Goal: Transaction & Acquisition: Purchase product/service

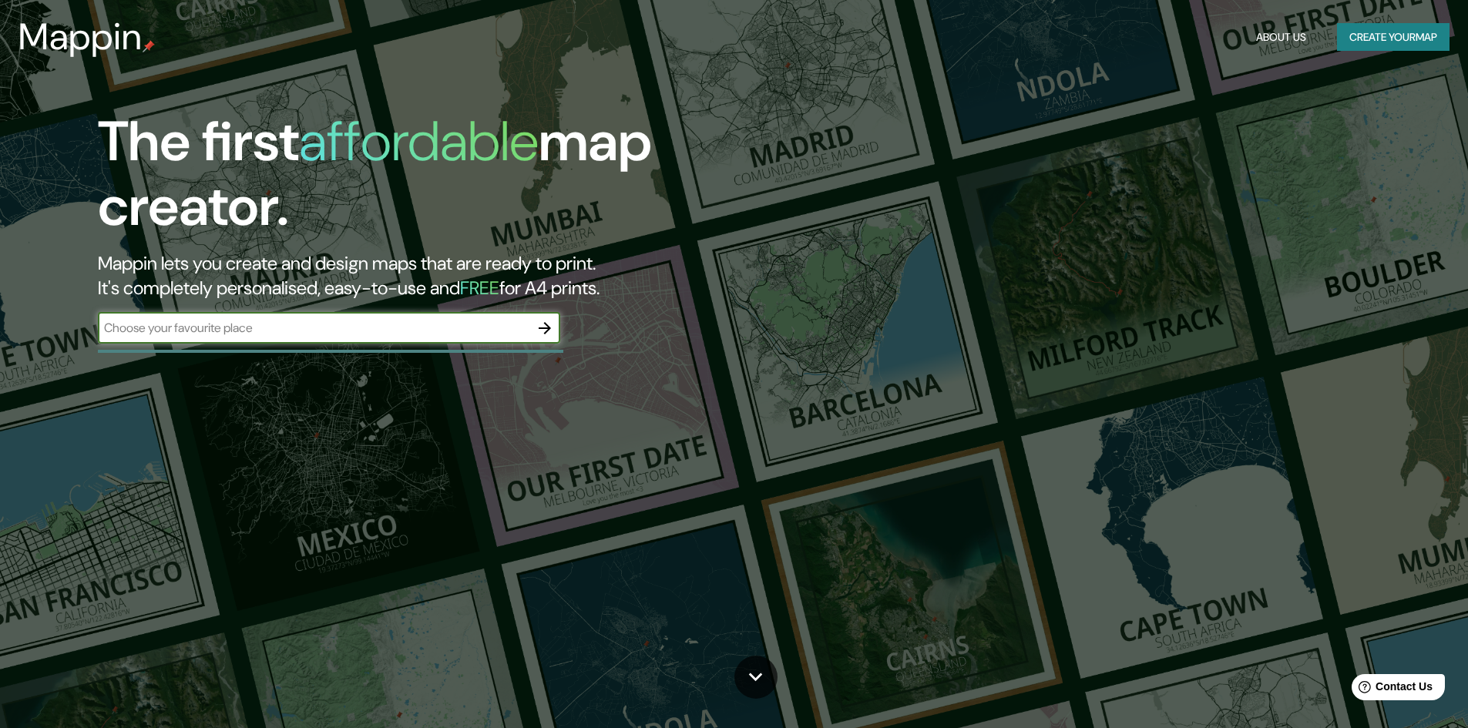
click at [1384, 32] on button "Create your map" at bounding box center [1393, 37] width 112 height 29
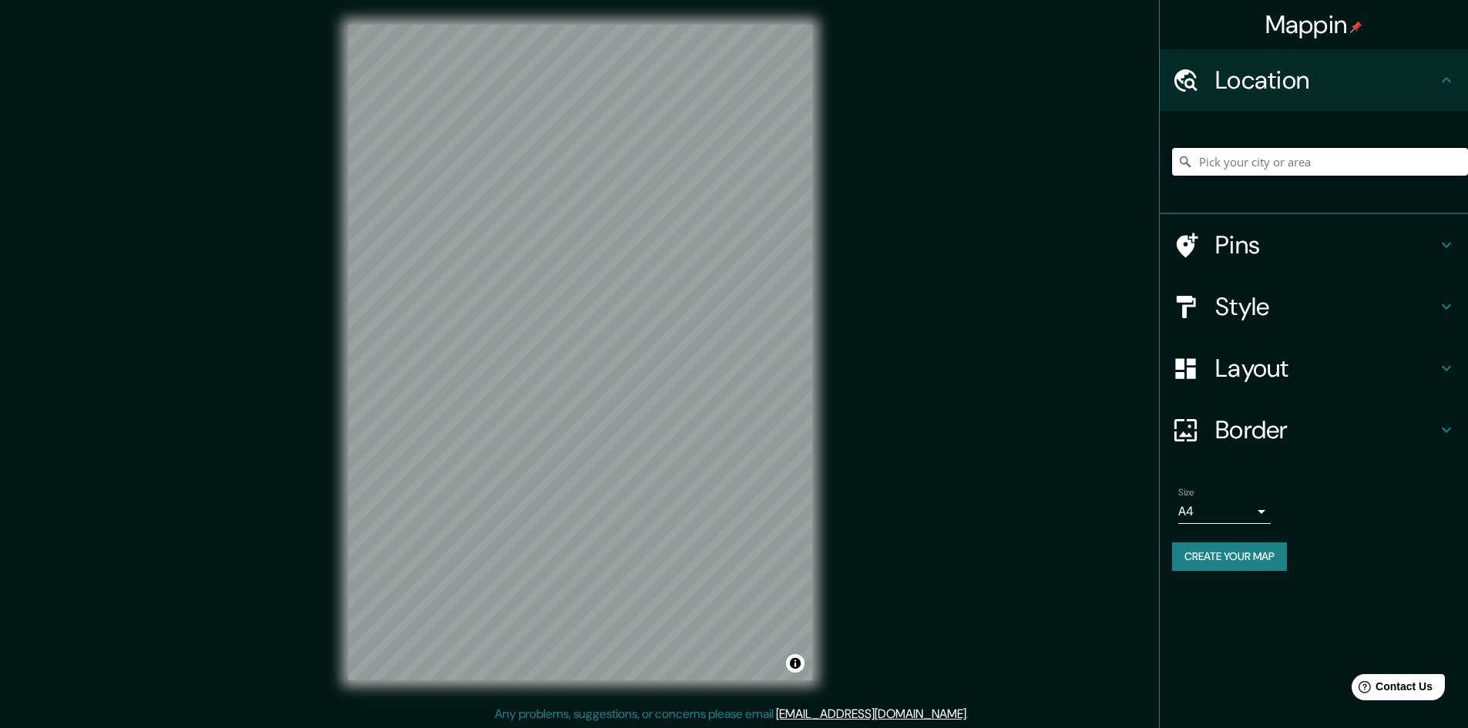
click at [1287, 163] on input "Pick your city or area" at bounding box center [1320, 162] width 296 height 28
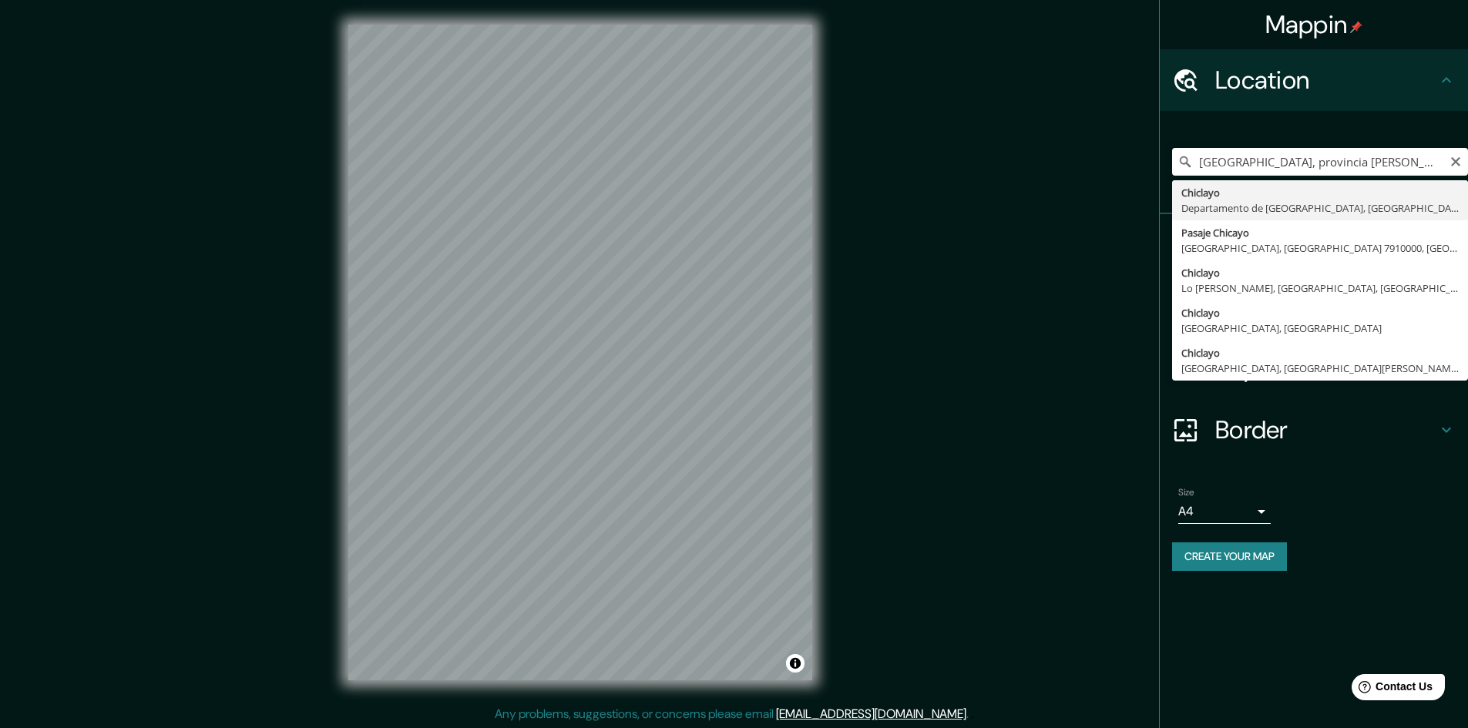
type input "Chiclayo, Departamento de [GEOGRAPHIC_DATA], [GEOGRAPHIC_DATA]"
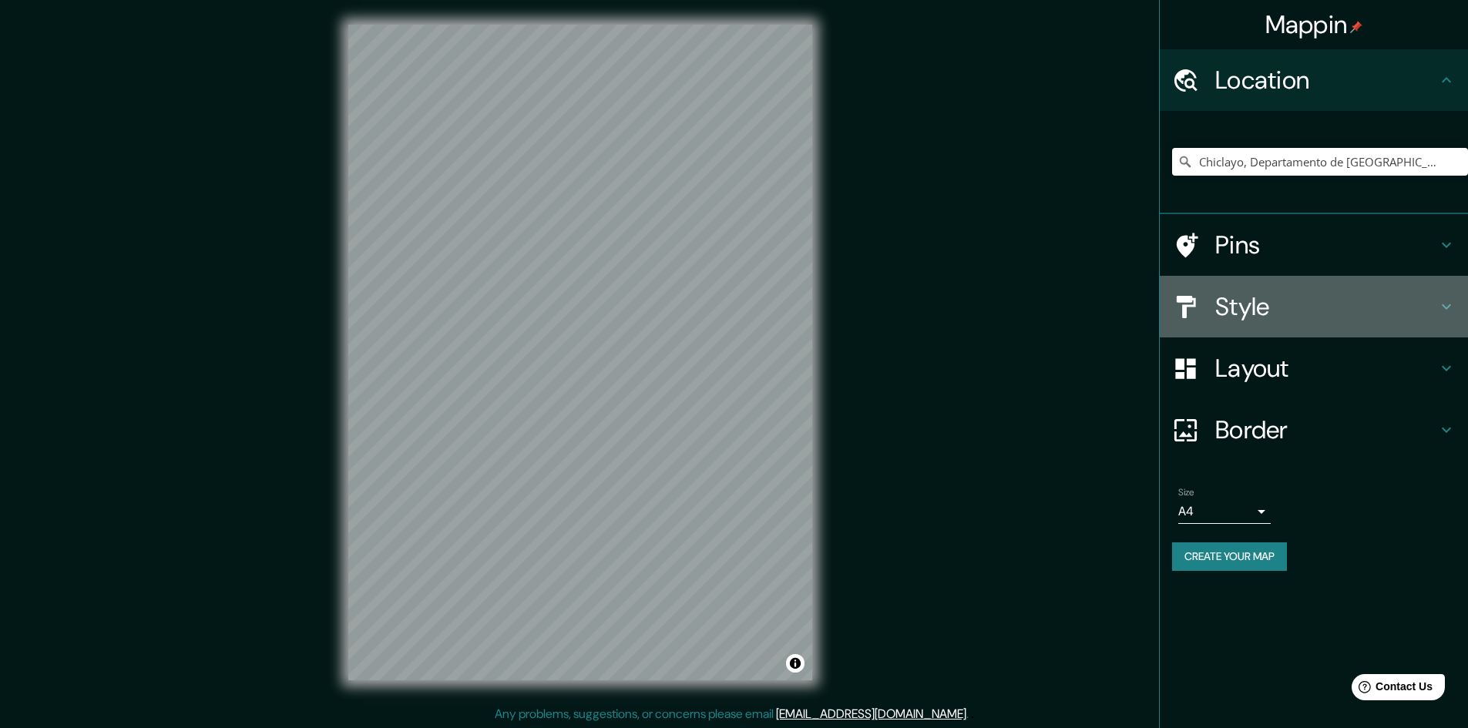
click at [1303, 310] on h4 "Style" at bounding box center [1326, 306] width 222 height 31
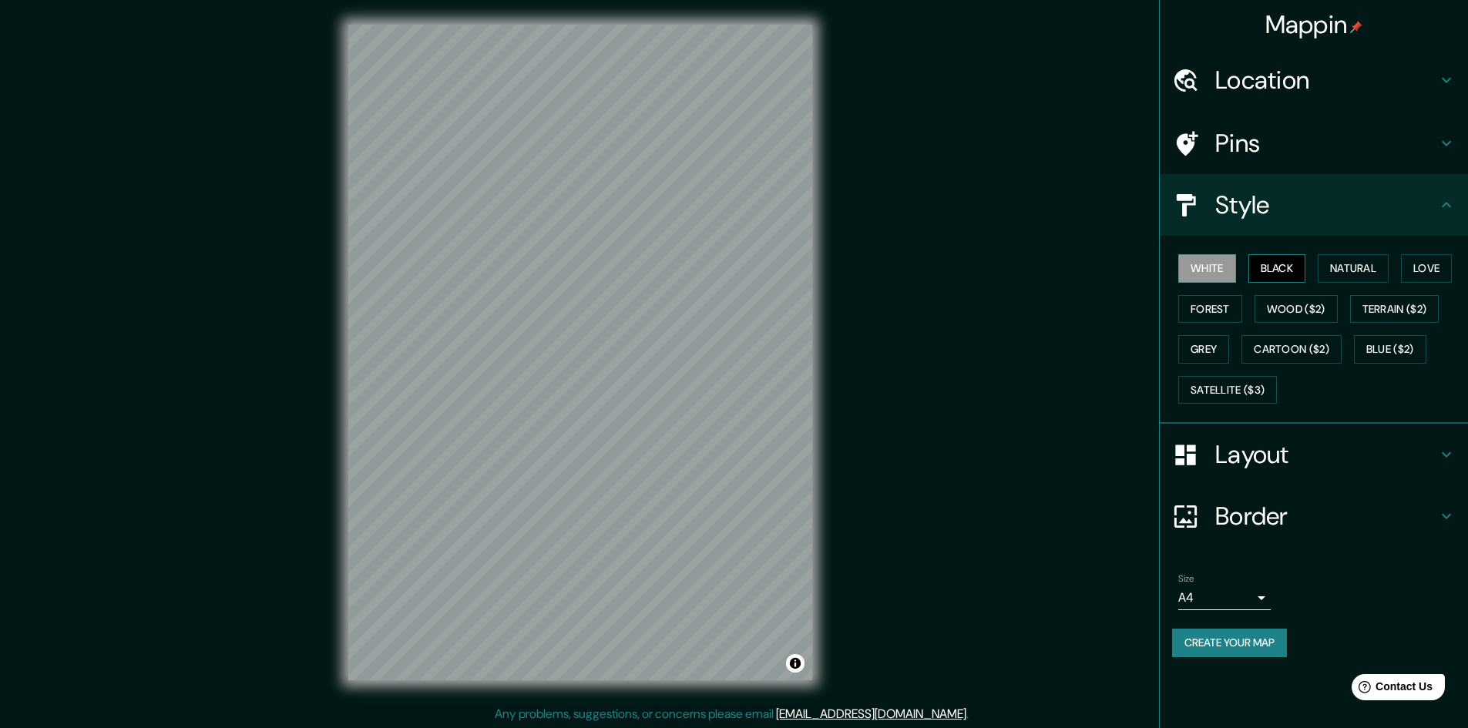
click at [1264, 267] on button "Black" at bounding box center [1277, 268] width 58 height 29
click at [1363, 274] on button "Natural" at bounding box center [1352, 268] width 71 height 29
click at [1283, 262] on button "Black" at bounding box center [1277, 268] width 58 height 29
click at [1428, 267] on button "Love" at bounding box center [1426, 268] width 51 height 29
click at [1284, 263] on button "Black" at bounding box center [1277, 268] width 58 height 29
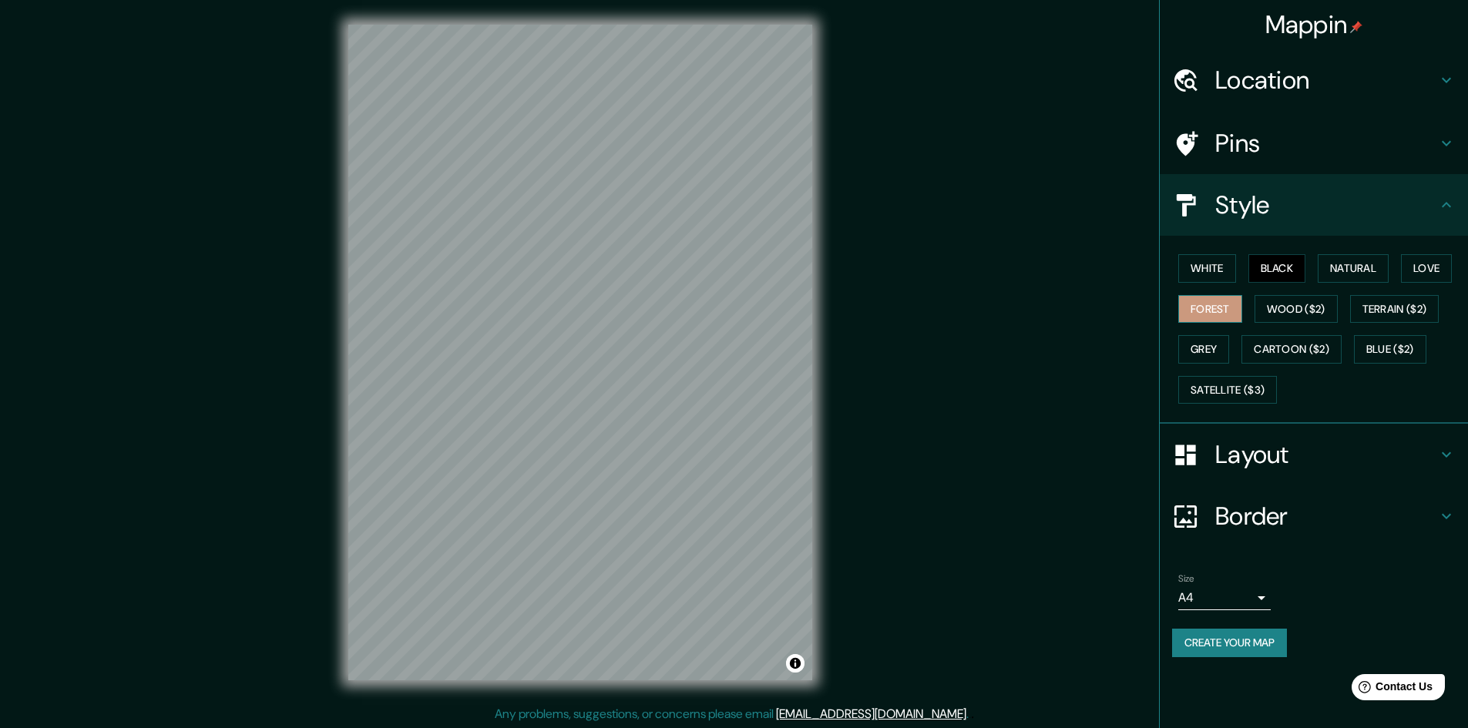
click at [1211, 313] on button "Forest" at bounding box center [1210, 309] width 64 height 29
click at [1267, 267] on button "Black" at bounding box center [1277, 268] width 58 height 29
click at [1230, 301] on button "Forest" at bounding box center [1210, 309] width 64 height 29
click at [1441, 274] on button "Love" at bounding box center [1426, 268] width 51 height 29
click at [1234, 314] on button "Forest" at bounding box center [1210, 309] width 64 height 29
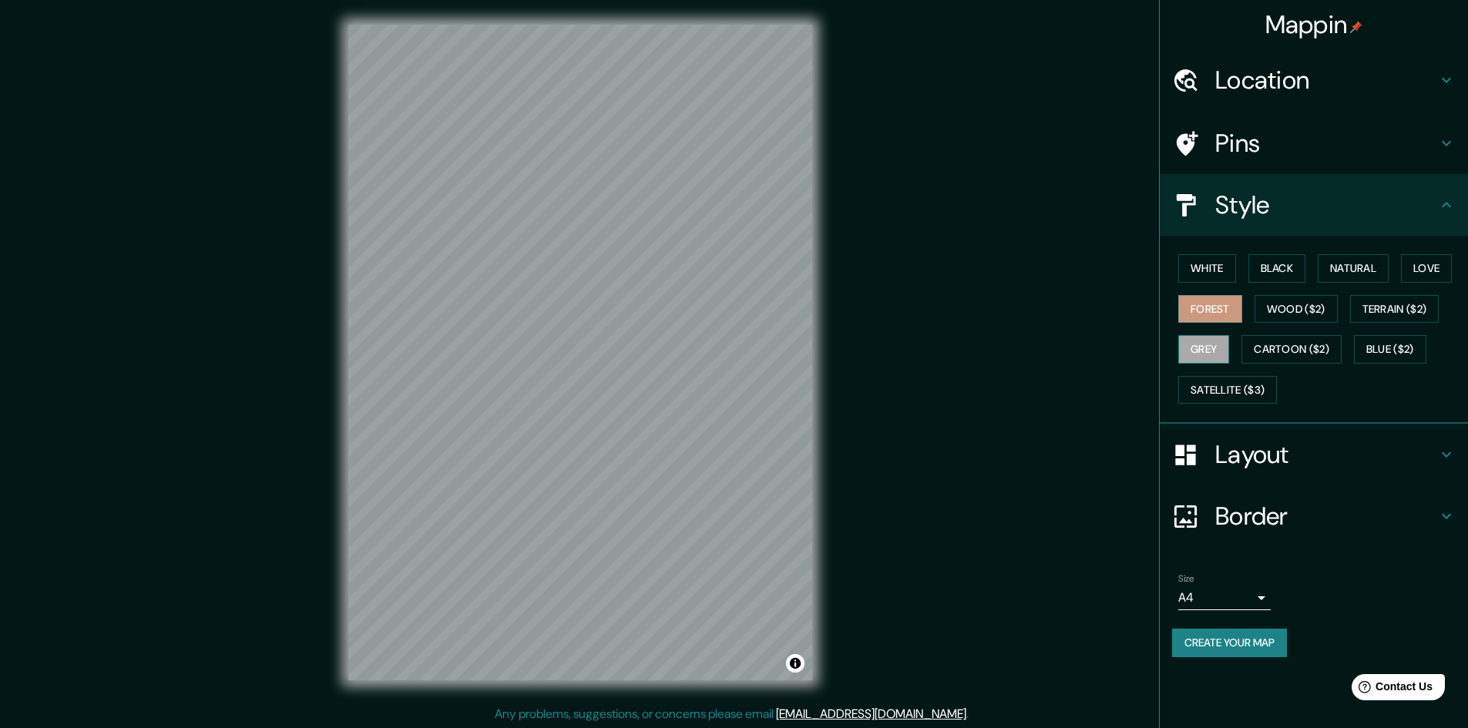
click at [1204, 348] on button "Grey" at bounding box center [1203, 349] width 51 height 29
click at [1294, 320] on button "Wood ($2)" at bounding box center [1295, 309] width 83 height 29
click at [1385, 341] on button "Blue ($2)" at bounding box center [1390, 349] width 72 height 29
click at [1391, 323] on div "White Black Natural Love Forest Wood ($2) Terrain ($2) Grey Cartoon ($2) Blue (…" at bounding box center [1320, 329] width 296 height 162
click at [1391, 317] on button "Terrain ($2)" at bounding box center [1394, 309] width 89 height 29
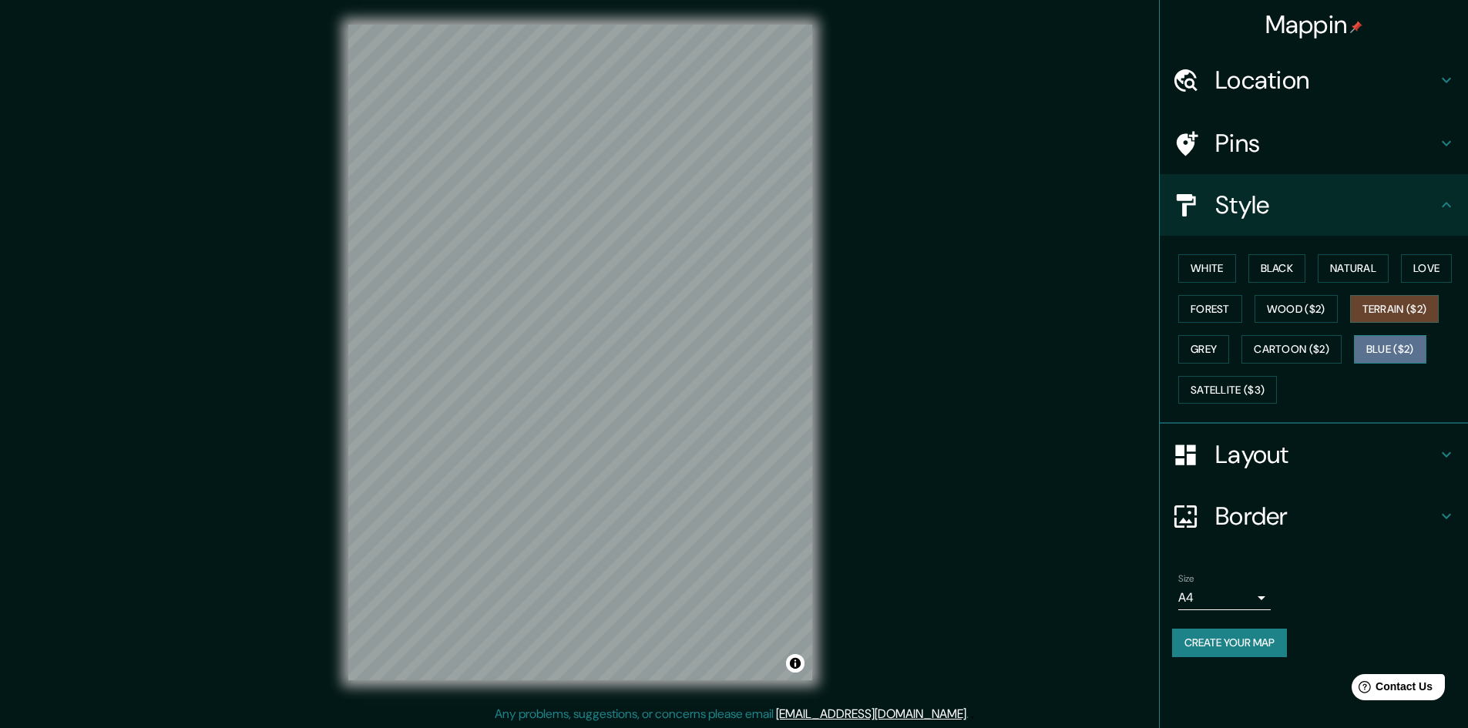
click at [1382, 344] on button "Blue ($2)" at bounding box center [1390, 349] width 72 height 29
click at [1215, 346] on button "Grey" at bounding box center [1203, 349] width 51 height 29
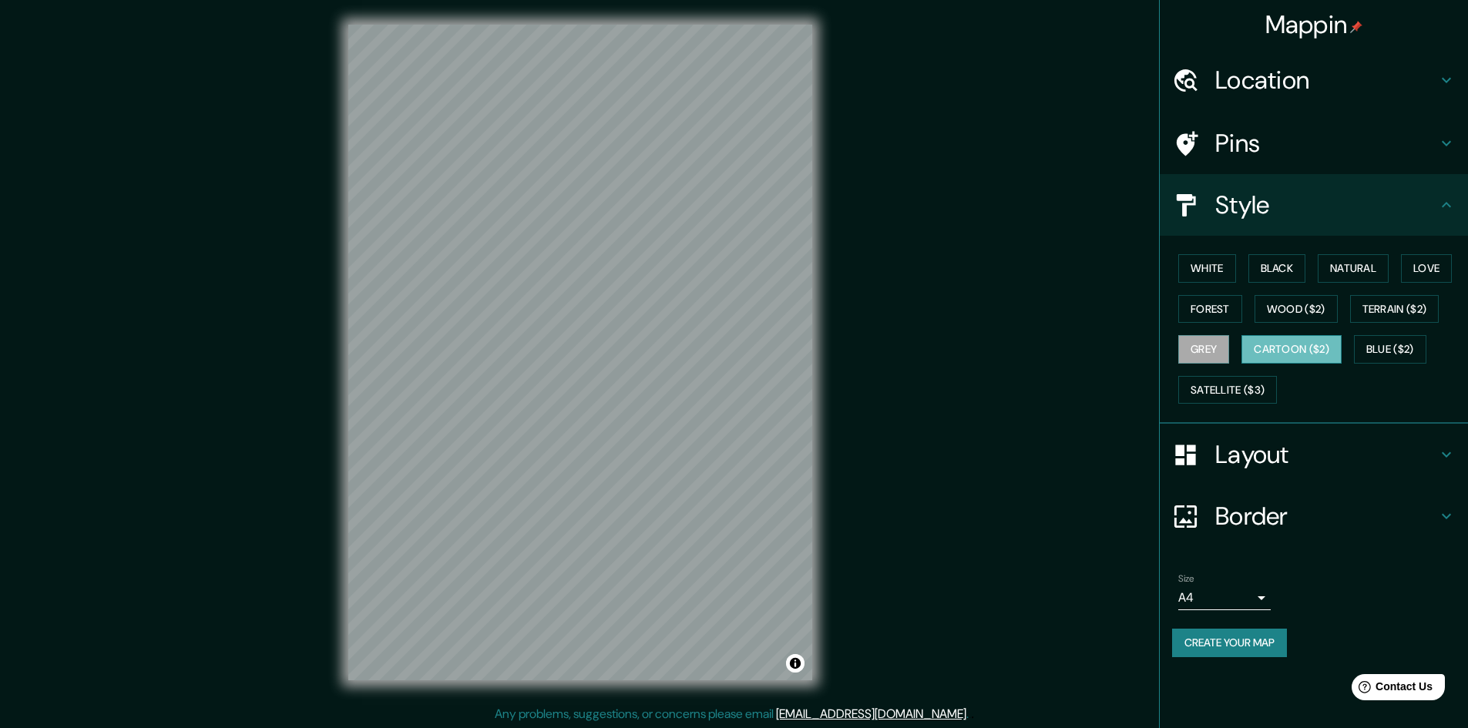
click at [1274, 341] on button "Cartoon ($2)" at bounding box center [1291, 349] width 100 height 29
click at [1214, 390] on button "Satellite ($3)" at bounding box center [1227, 390] width 99 height 29
click at [1202, 351] on button "Grey" at bounding box center [1203, 349] width 51 height 29
click at [1285, 304] on button "Wood ($2)" at bounding box center [1295, 309] width 83 height 29
click at [1237, 310] on button "Forest" at bounding box center [1210, 309] width 64 height 29
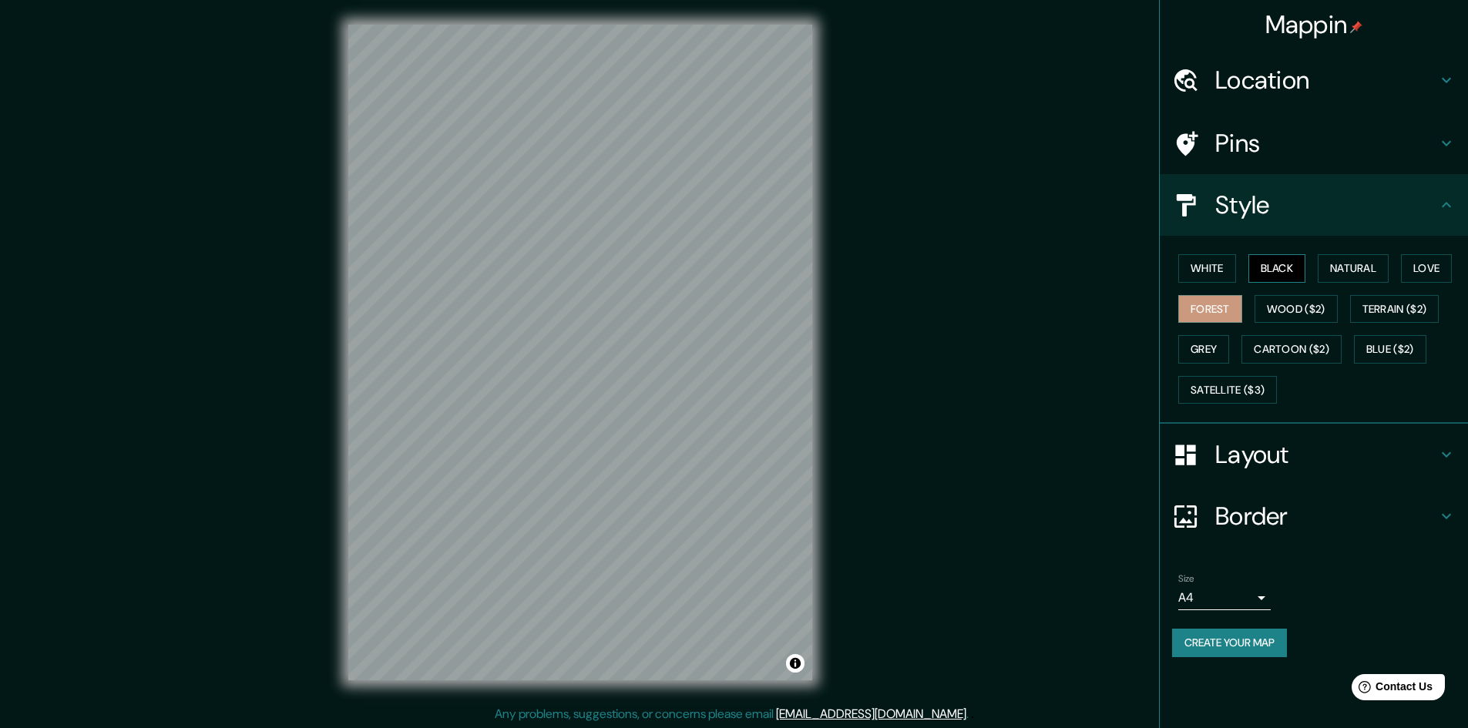
click at [1292, 267] on button "Black" at bounding box center [1277, 268] width 58 height 29
click at [1234, 276] on button "White" at bounding box center [1207, 268] width 58 height 29
click at [1277, 272] on button "Black" at bounding box center [1277, 268] width 58 height 29
click at [1249, 593] on body "Mappin Location Chiclayo, Departamento de Lambayeque, Perú Pins Style White Bla…" at bounding box center [734, 364] width 1468 height 728
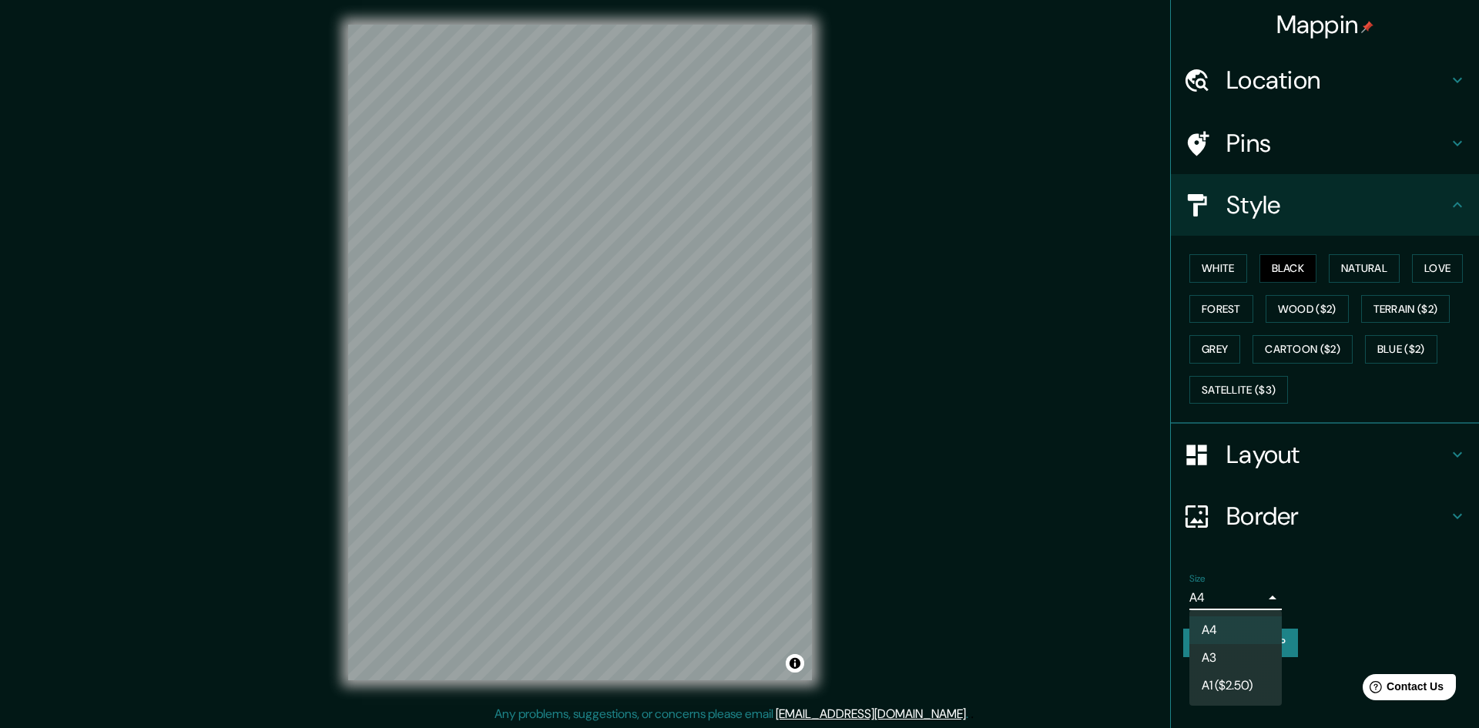
click at [1238, 659] on li "A3" at bounding box center [1236, 658] width 92 height 28
type input "a4"
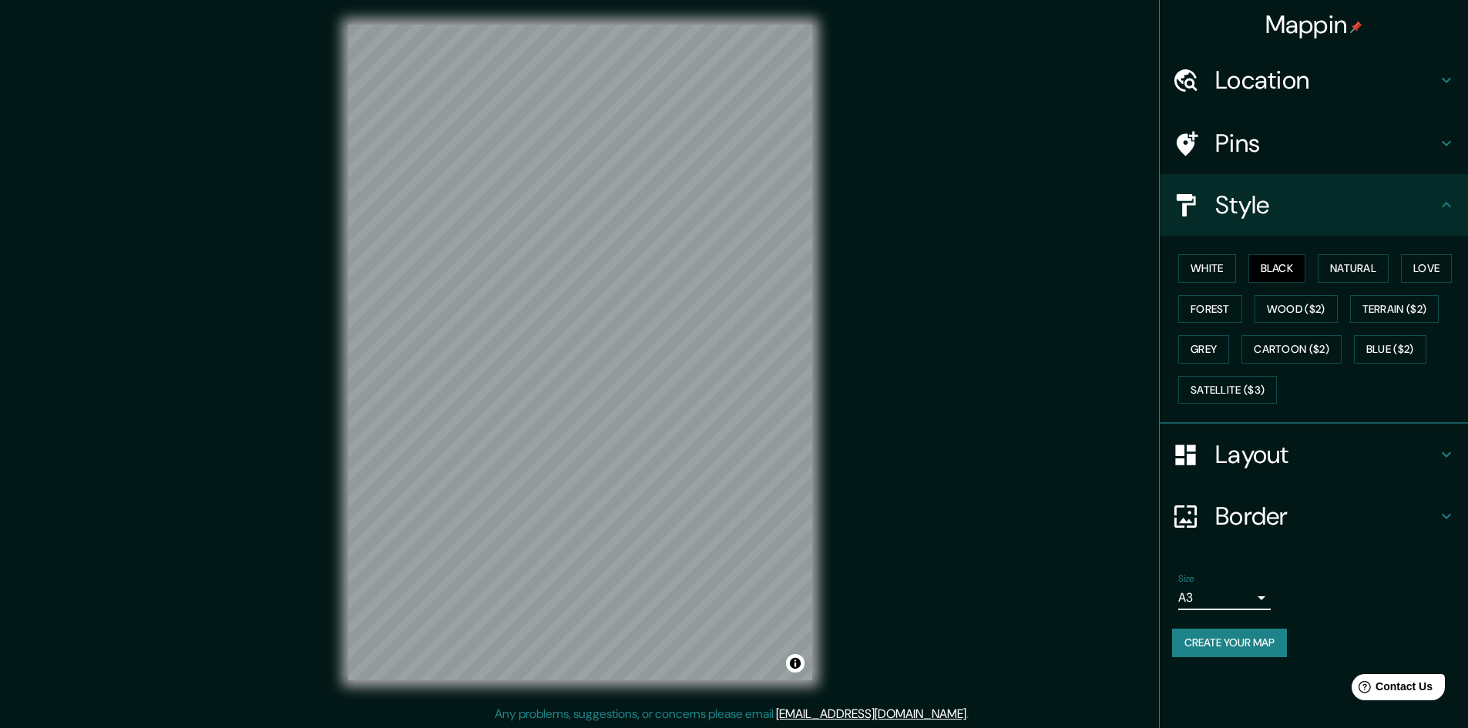
click at [1303, 153] on h4 "Pins" at bounding box center [1326, 143] width 222 height 31
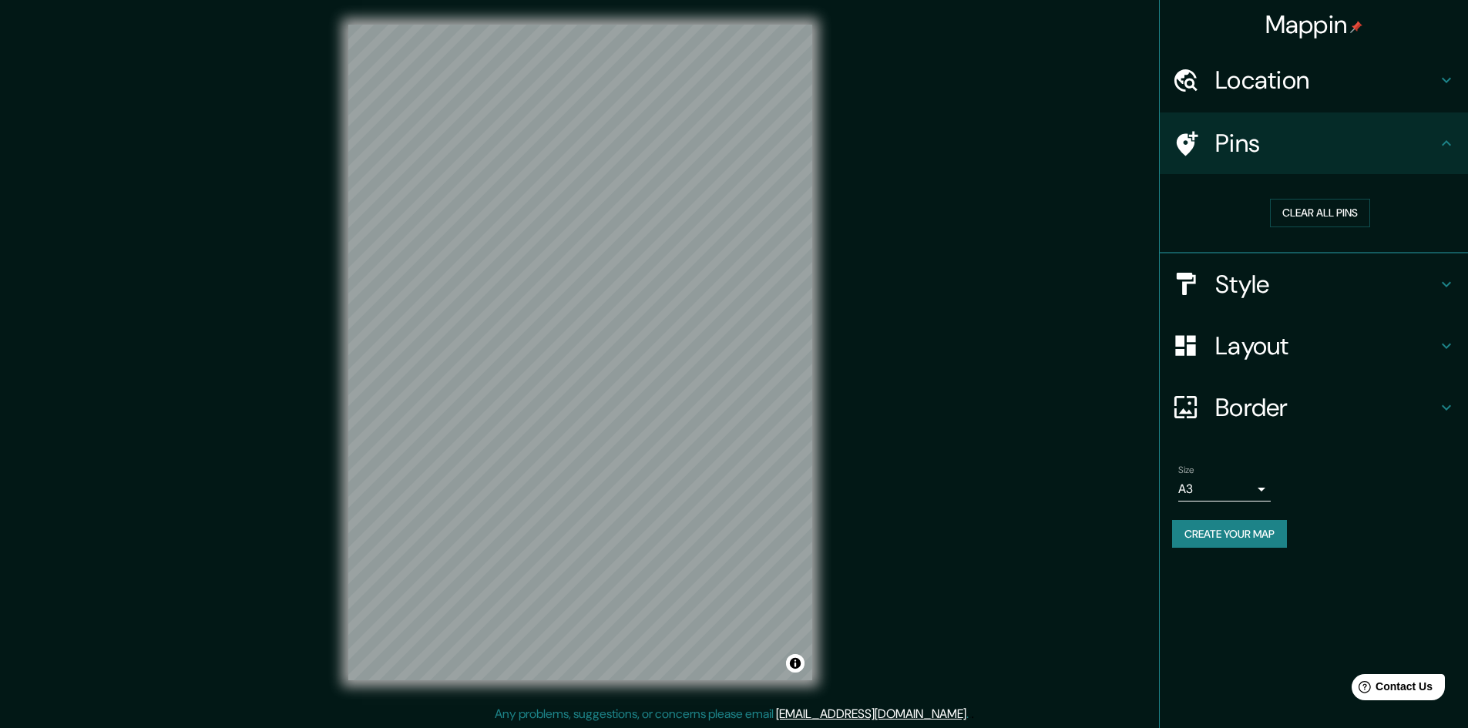
scroll to position [2, 0]
click at [1247, 539] on button "Create your map" at bounding box center [1229, 534] width 115 height 29
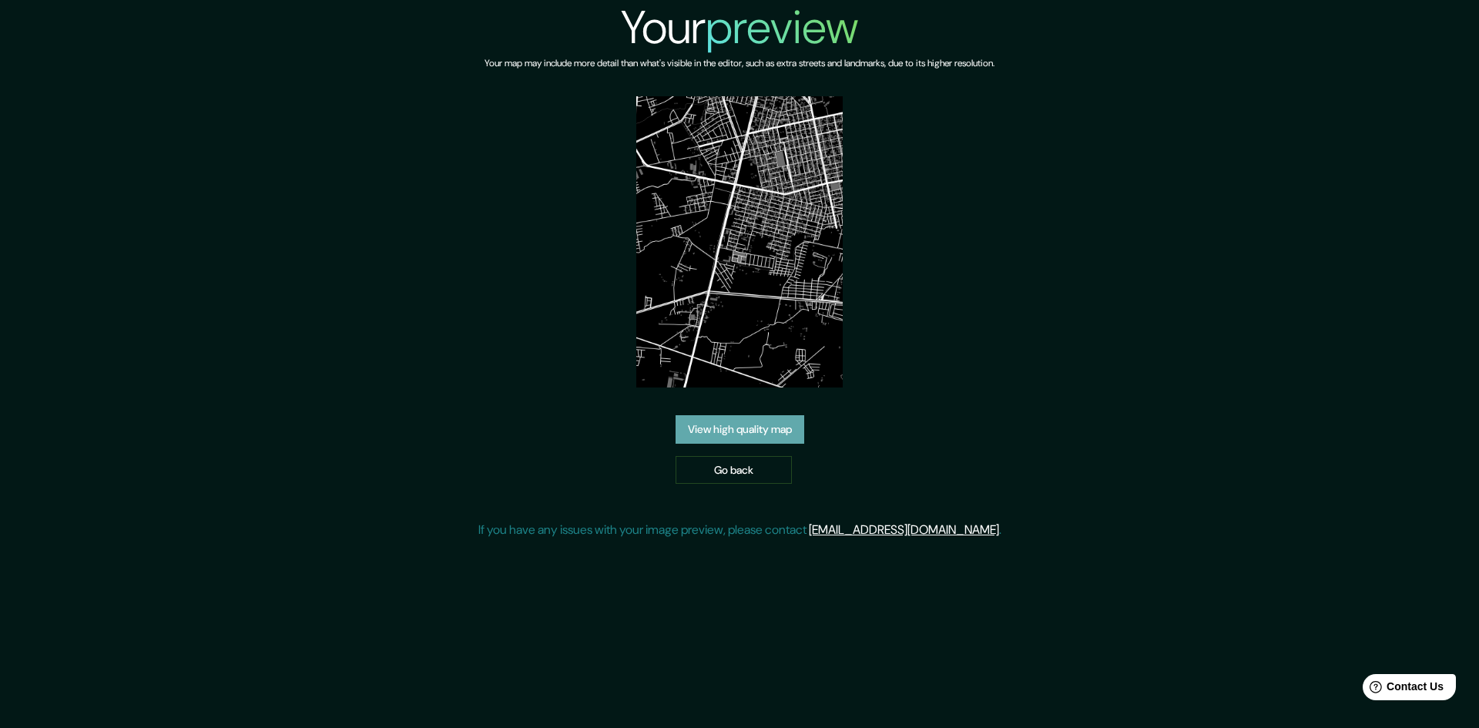
click at [759, 434] on link "View high quality map" at bounding box center [740, 429] width 129 height 29
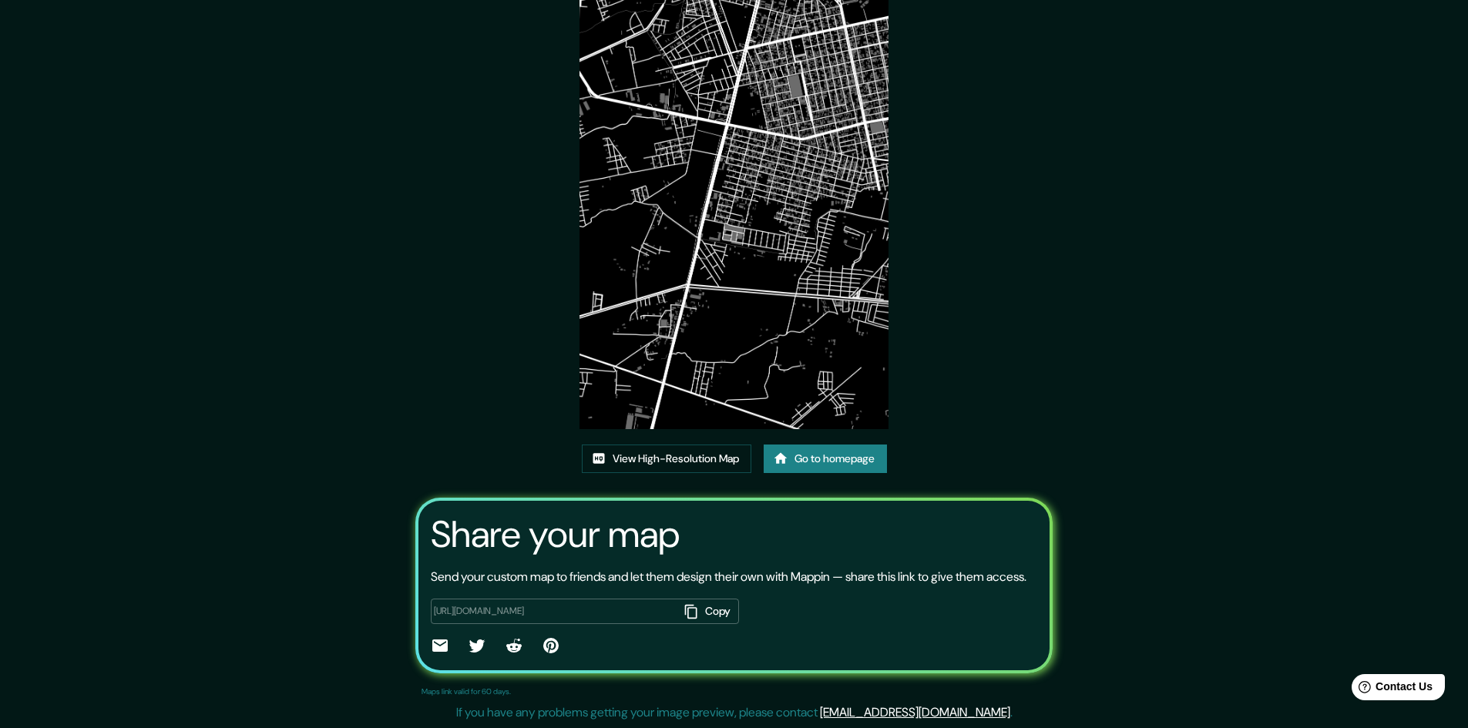
scroll to position [94, 0]
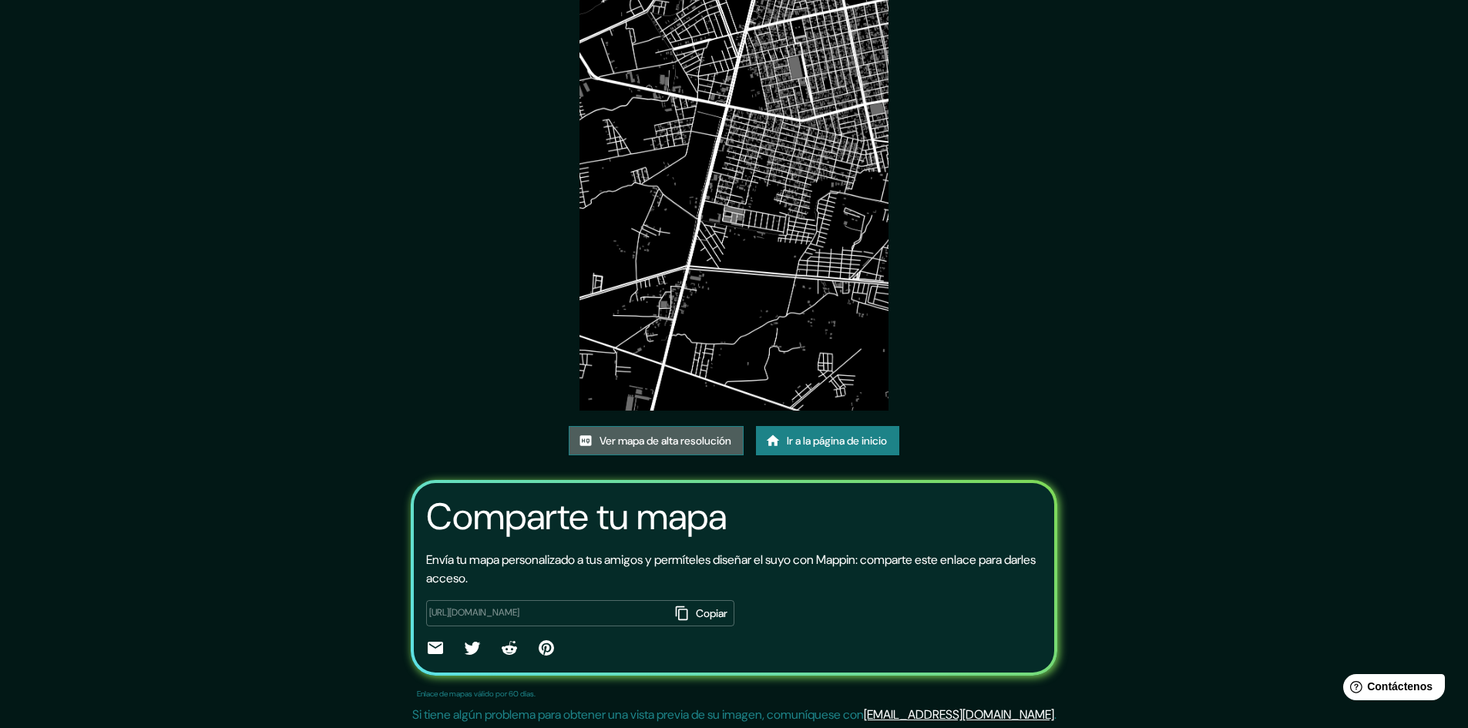
click at [667, 448] on font "Ver mapa de alta resolución" at bounding box center [665, 441] width 132 height 14
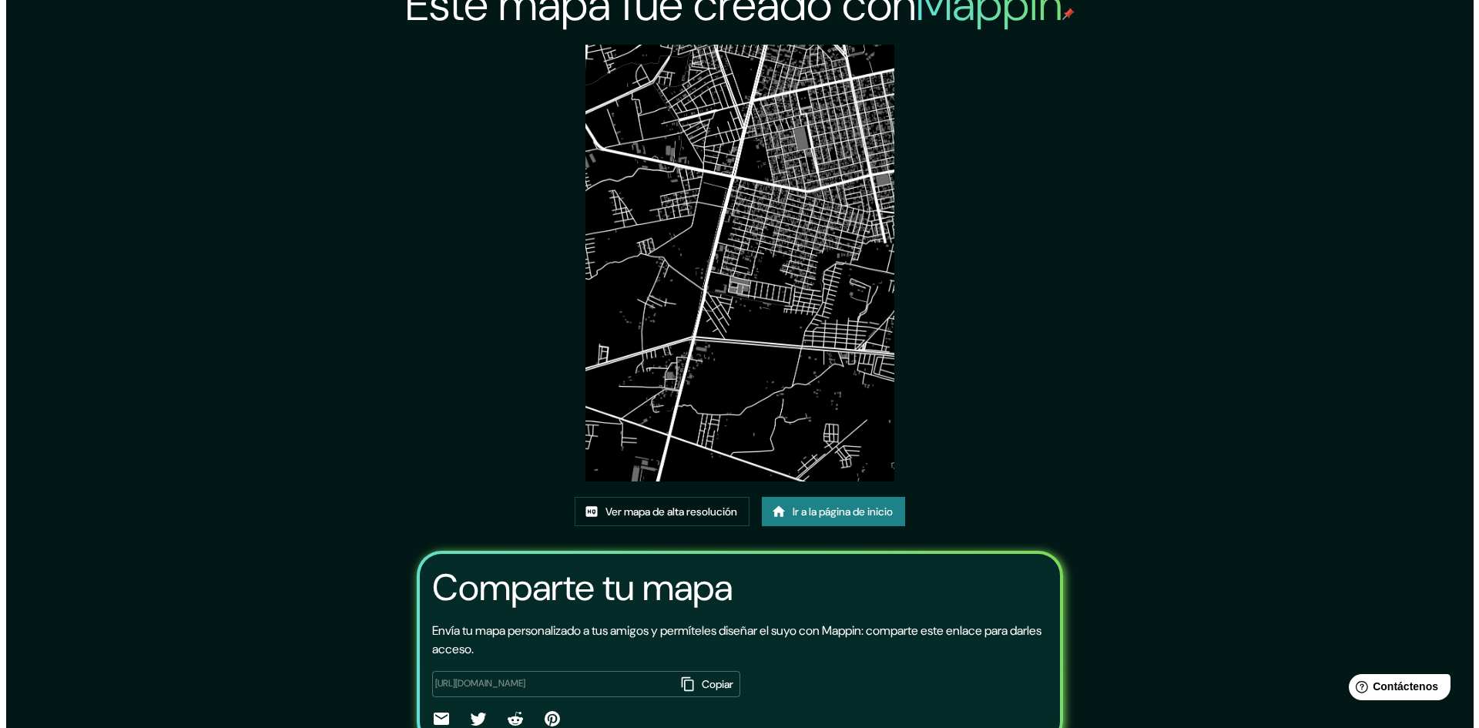
scroll to position [0, 0]
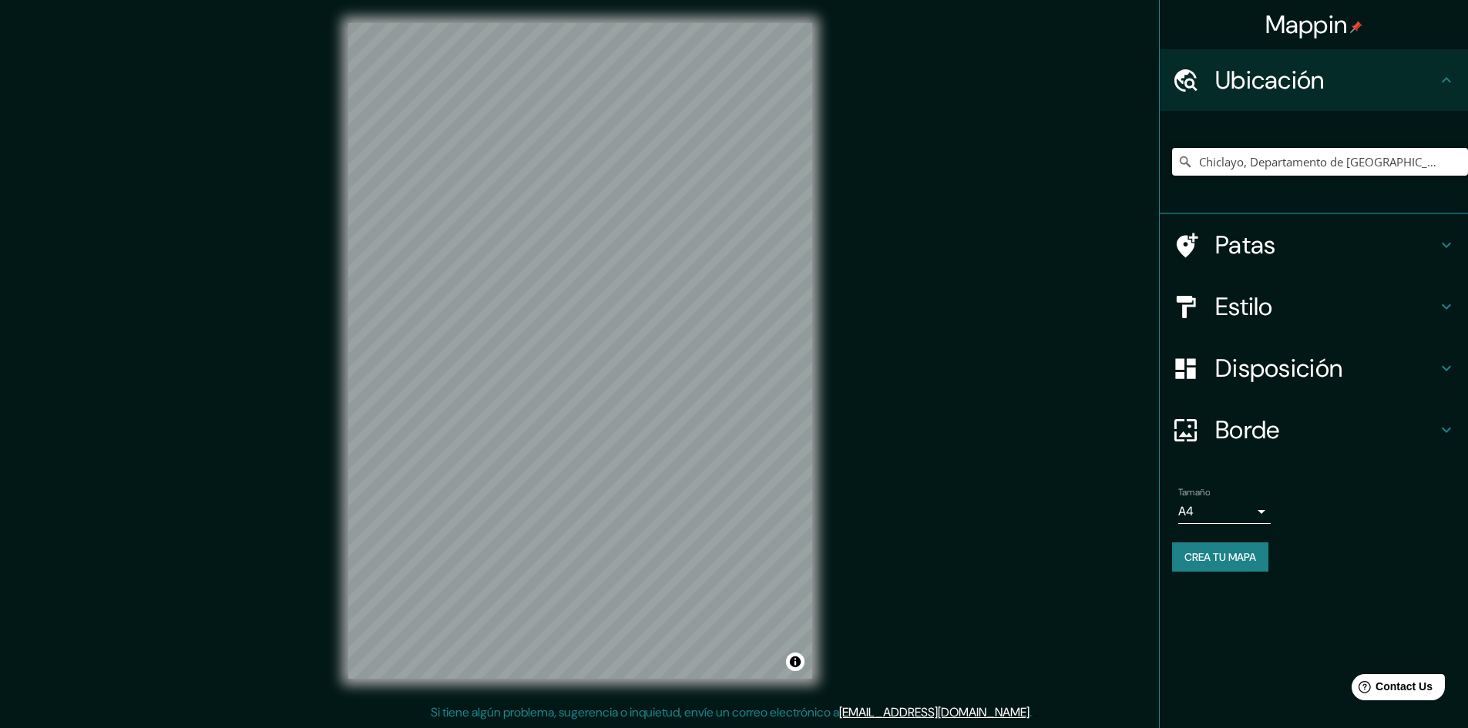
click at [1355, 159] on input "Chiclayo, Departamento de Lambayeque, Perú" at bounding box center [1320, 162] width 296 height 28
click at [1331, 155] on input "Chiclayo, Departamento de Lambayeque, Perú" at bounding box center [1320, 162] width 296 height 28
click at [1445, 163] on input "Chiclayo, Departamento de Lambayeque, Perú" at bounding box center [1320, 162] width 296 height 28
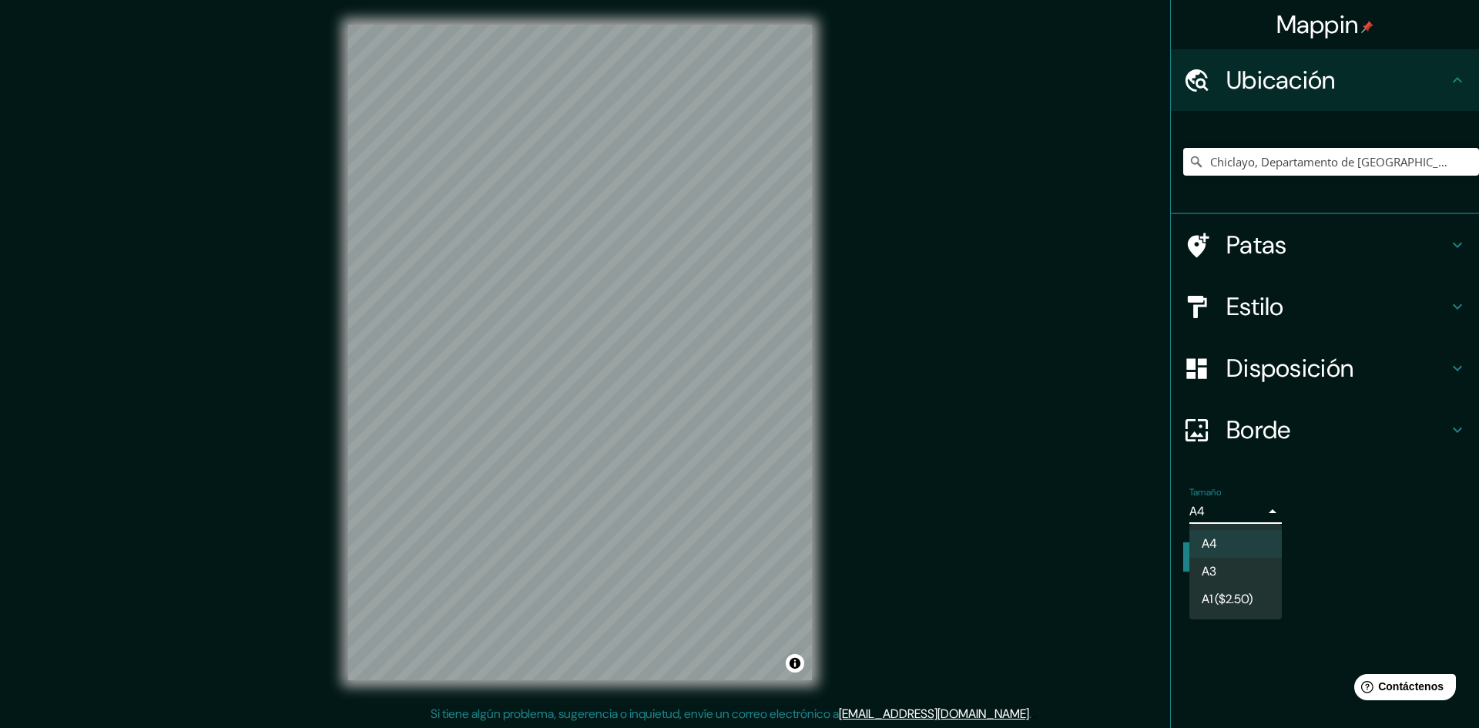
click at [1241, 512] on body "Mappin Ubicación Chiclayo, Departamento de Lambayeque, Perú Patas Estilo Dispos…" at bounding box center [739, 364] width 1479 height 728
click at [1250, 603] on font "A1 ($2.50)" at bounding box center [1227, 601] width 51 height 16
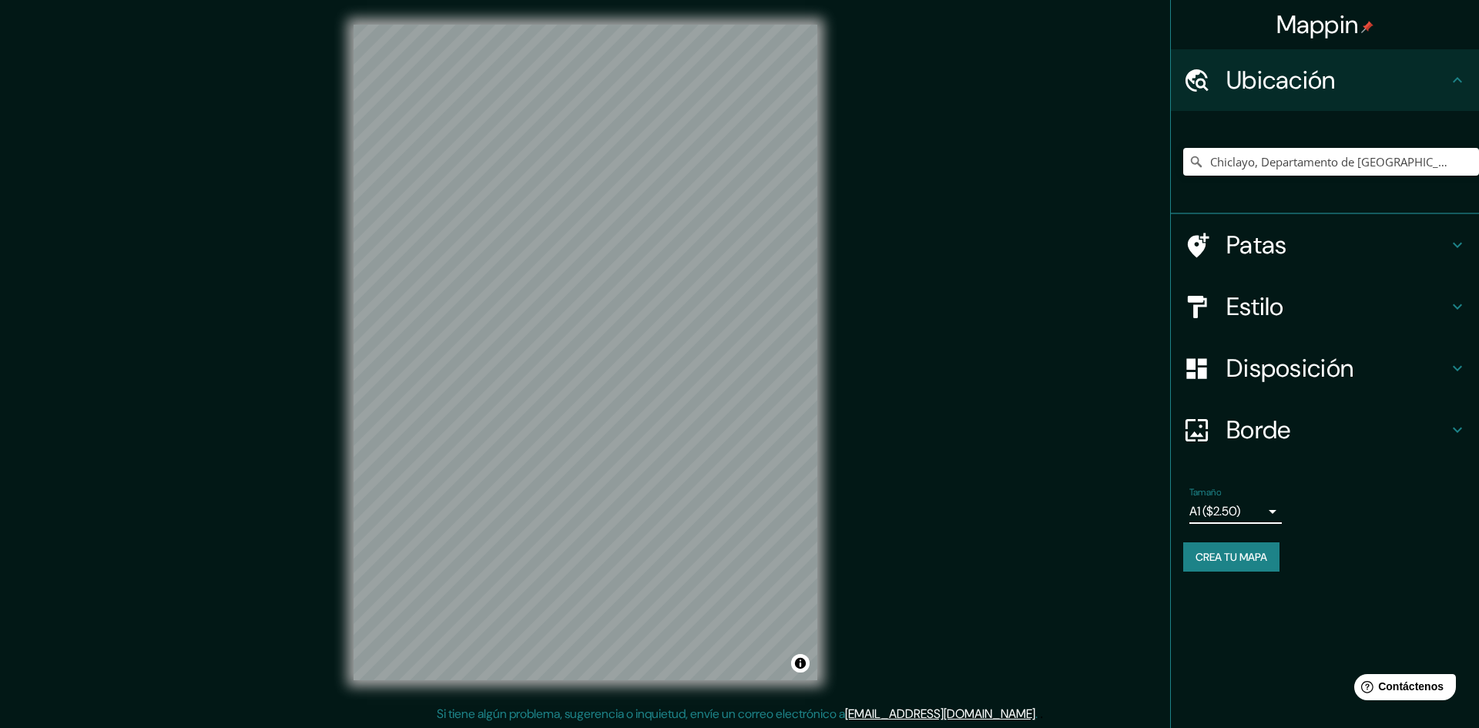
click at [1250, 516] on body "Mappin Ubicación Chiclayo, Departamento de Lambayeque, Perú Patas Estilo Dispos…" at bounding box center [739, 364] width 1479 height 728
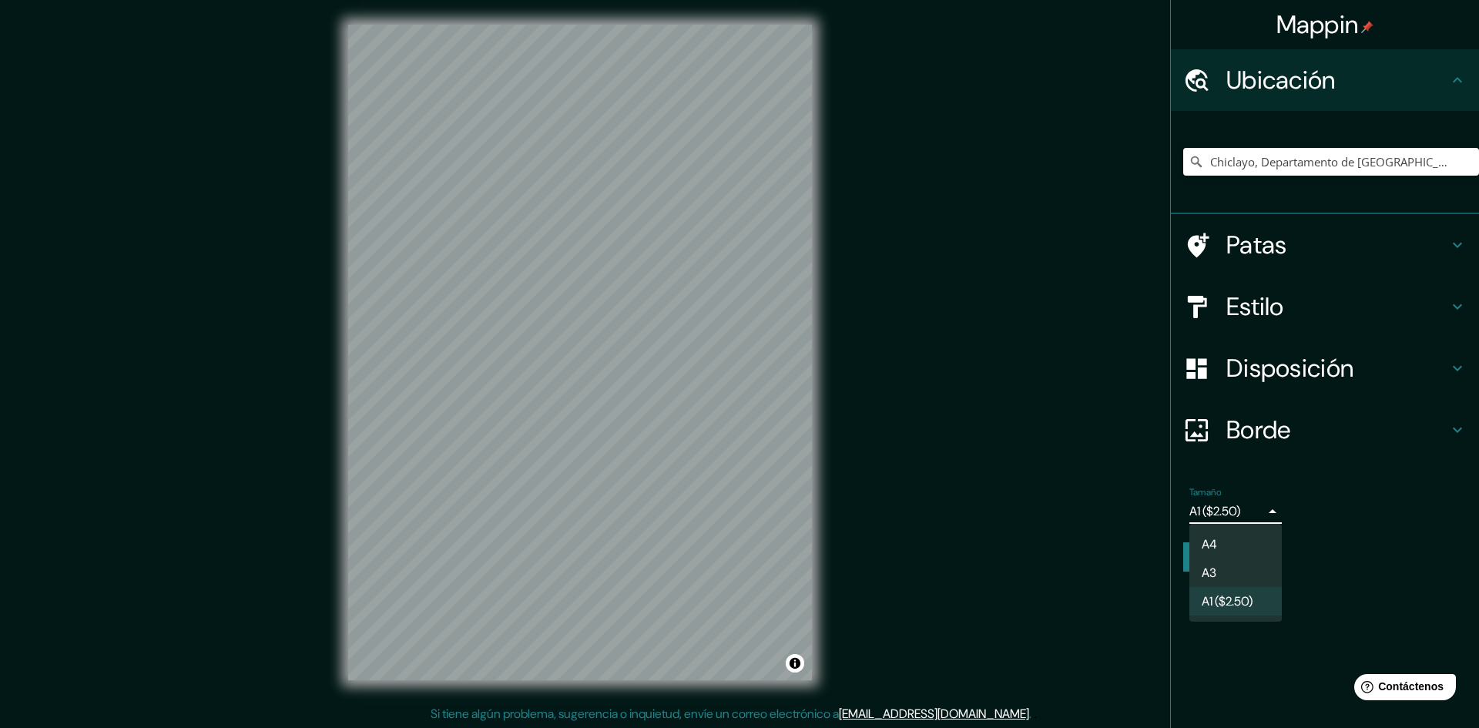
click at [1229, 583] on li "A3" at bounding box center [1236, 573] width 92 height 29
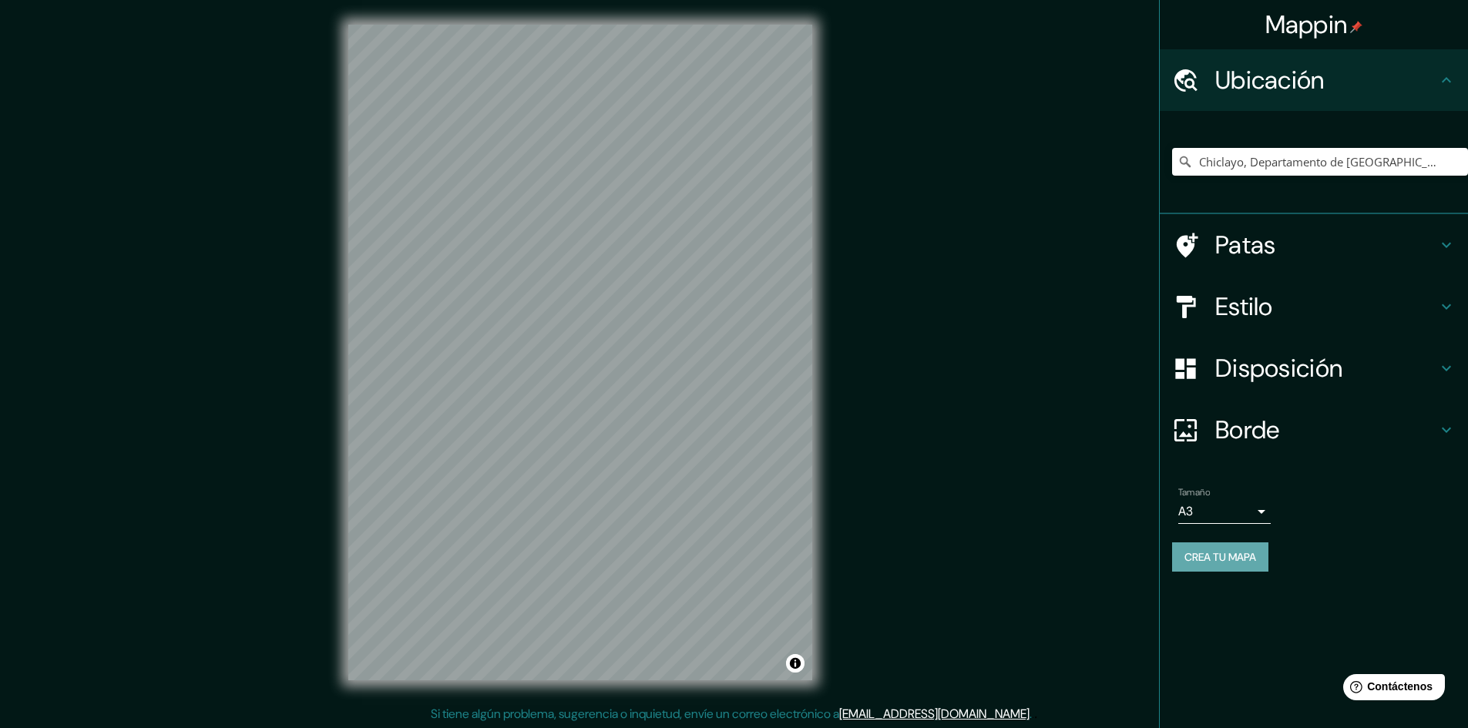
click at [1228, 557] on font "Crea tu mapa" at bounding box center [1220, 557] width 72 height 14
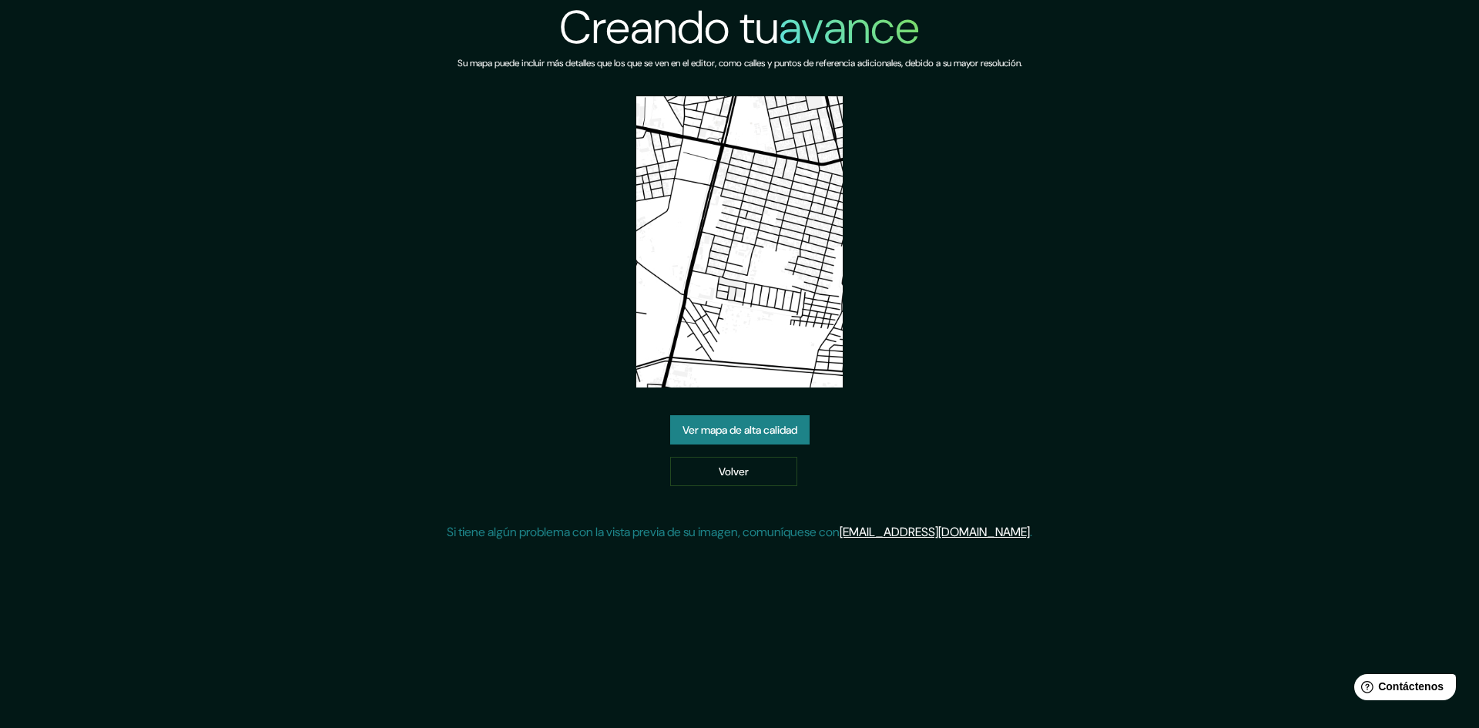
click at [760, 430] on font "Ver mapa de alta calidad" at bounding box center [740, 430] width 115 height 14
